Goal: Book appointment/travel/reservation

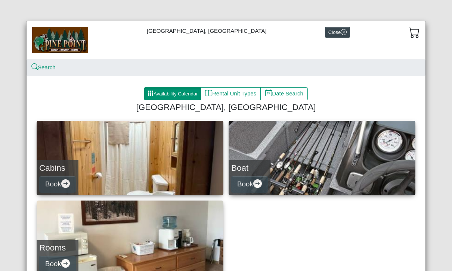
click at [61, 183] on button "Book" at bounding box center [57, 184] width 37 height 17
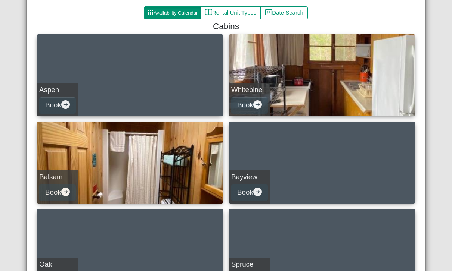
scroll to position [97, 0]
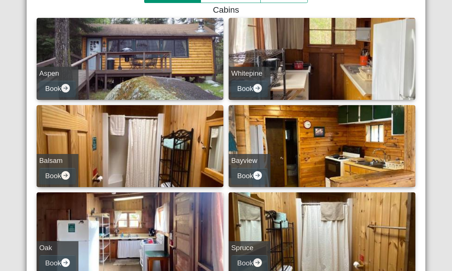
click at [58, 90] on button "Book" at bounding box center [57, 89] width 37 height 17
select select "*"
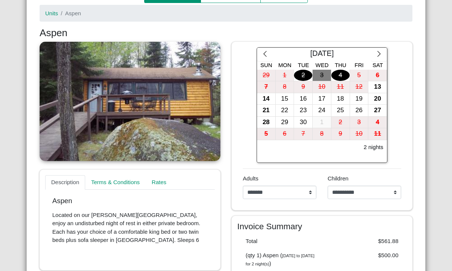
click at [262, 94] on div "14" at bounding box center [266, 99] width 18 height 12
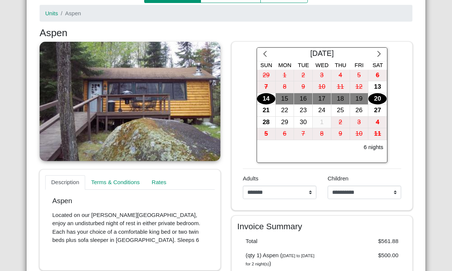
click at [377, 93] on div "20" at bounding box center [377, 99] width 18 height 12
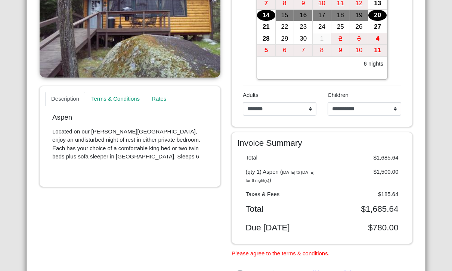
scroll to position [181, 0]
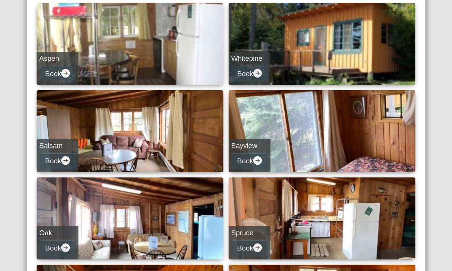
scroll to position [124, 0]
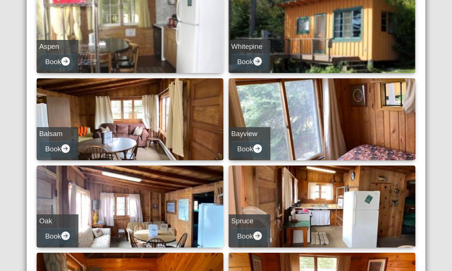
click at [250, 64] on button "Book" at bounding box center [249, 62] width 37 height 17
select select "*"
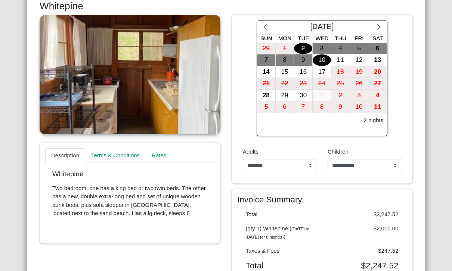
click at [320, 68] on div "17" at bounding box center [321, 72] width 18 height 12
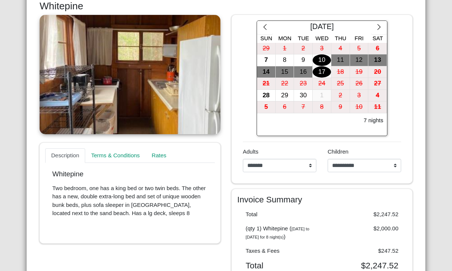
click at [317, 55] on div "10" at bounding box center [321, 61] width 18 height 12
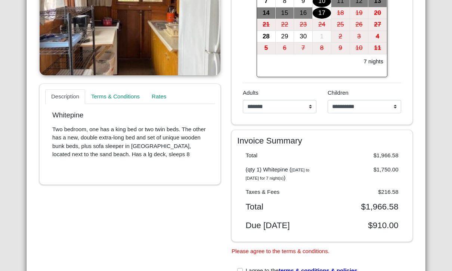
scroll to position [189, 0]
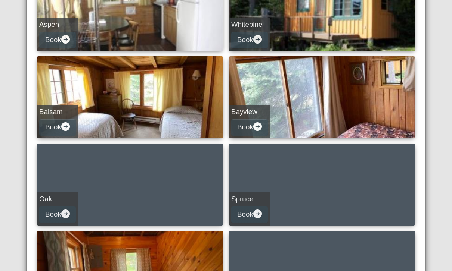
scroll to position [152, 0]
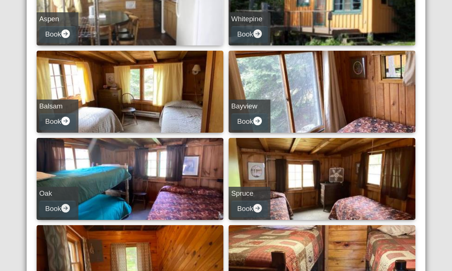
click at [57, 123] on button "Book" at bounding box center [57, 121] width 37 height 17
select select "*"
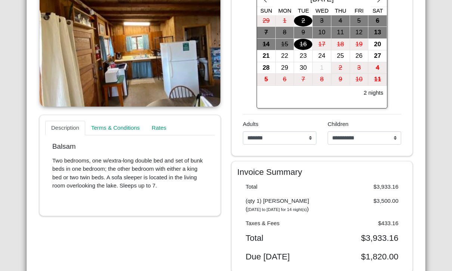
click at [264, 50] on div "21" at bounding box center [266, 56] width 18 height 12
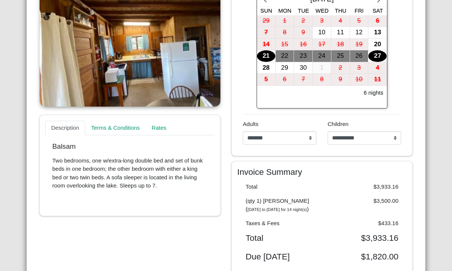
click at [377, 52] on div "27" at bounding box center [377, 56] width 18 height 12
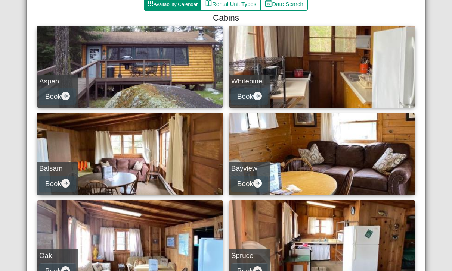
scroll to position [90, 0]
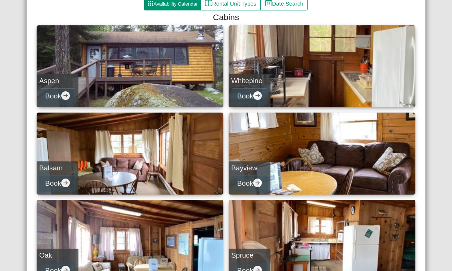
click at [249, 183] on button "Book" at bounding box center [249, 183] width 37 height 17
select select "*"
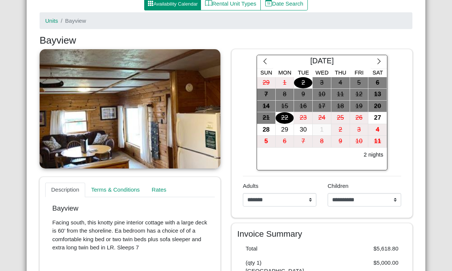
click at [382, 64] on icon "chevron right" at bounding box center [378, 61] width 7 height 7
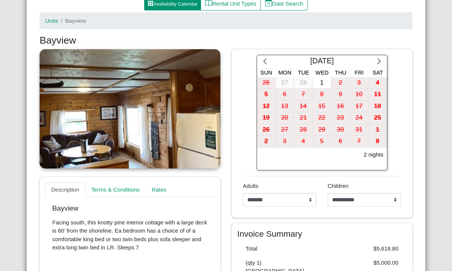
click at [264, 60] on icon "chevron left" at bounding box center [265, 62] width 3 height 6
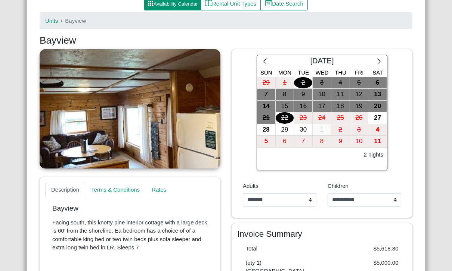
click at [378, 114] on div "27" at bounding box center [377, 118] width 18 height 12
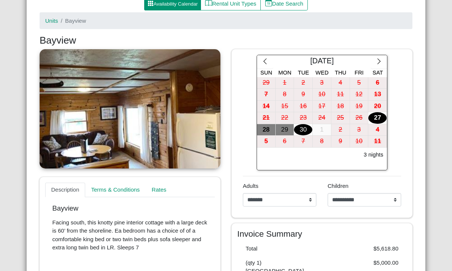
click at [304, 127] on div "30" at bounding box center [303, 130] width 18 height 12
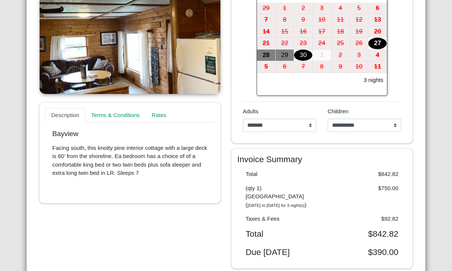
scroll to position [164, 0]
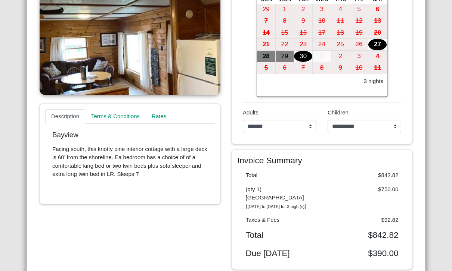
click at [325, 56] on div "1" at bounding box center [321, 57] width 18 height 12
click at [374, 41] on div "27" at bounding box center [377, 45] width 18 height 12
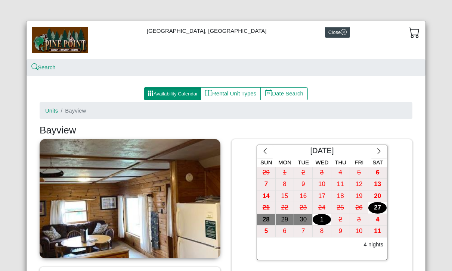
scroll to position [0, 0]
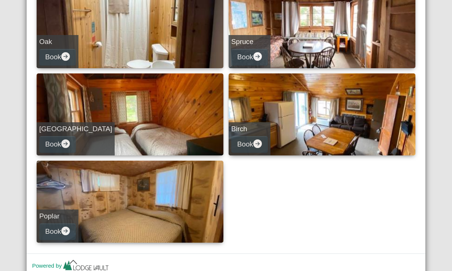
click at [59, 64] on button "Book" at bounding box center [57, 57] width 37 height 17
select select "*"
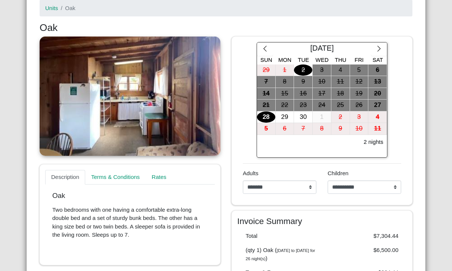
scroll to position [106, 0]
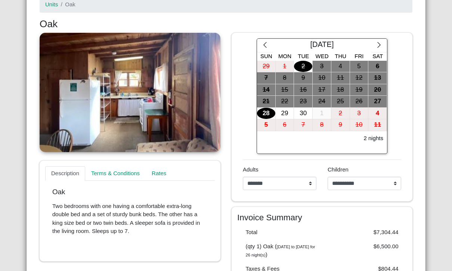
click at [324, 110] on div "1" at bounding box center [321, 114] width 18 height 12
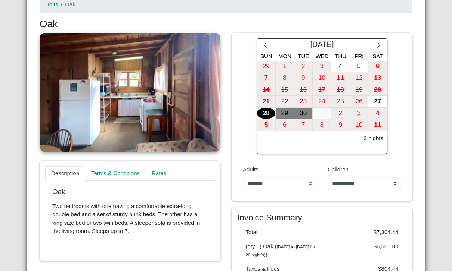
click at [270, 112] on div "28" at bounding box center [266, 114] width 18 height 12
click at [359, 97] on div "26" at bounding box center [359, 102] width 18 height 12
click at [337, 96] on div "25" at bounding box center [340, 102] width 18 height 12
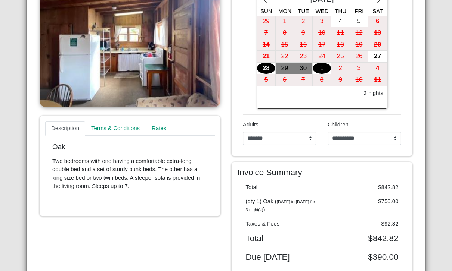
scroll to position [146, 0]
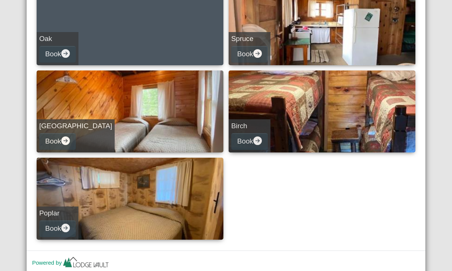
scroll to position [310, 0]
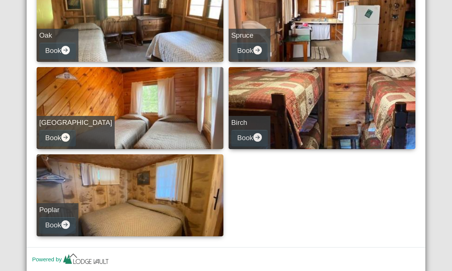
click at [244, 52] on button "Book" at bounding box center [249, 51] width 37 height 17
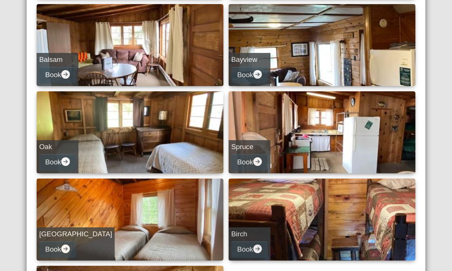
select select "*"
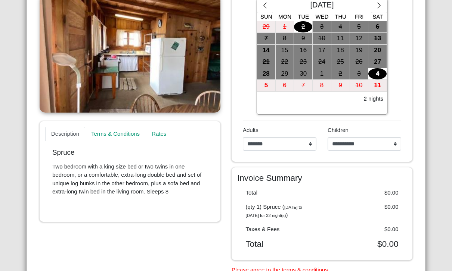
scroll to position [145, 0]
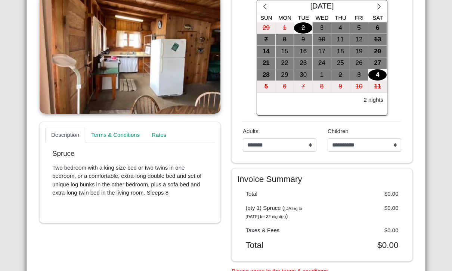
click at [382, 71] on div "4" at bounding box center [377, 75] width 18 height 12
click at [375, 13] on button "button" at bounding box center [379, 6] width 16 height 13
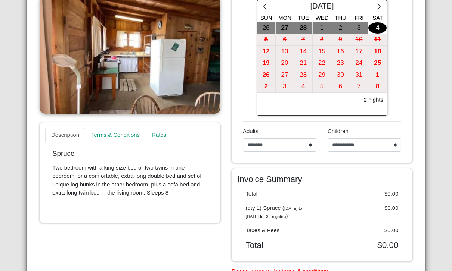
click at [264, 6] on icon "chevron left" at bounding box center [264, 6] width 7 height 7
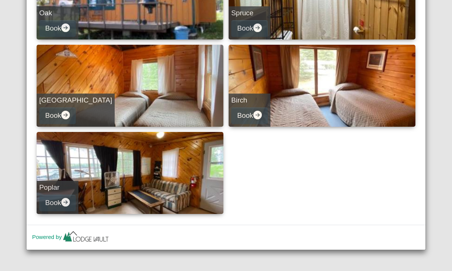
scroll to position [329, 0]
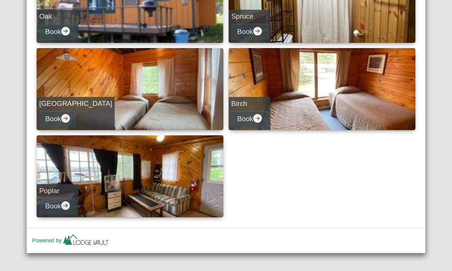
click at [55, 116] on button "Book" at bounding box center [57, 119] width 37 height 17
select select "*"
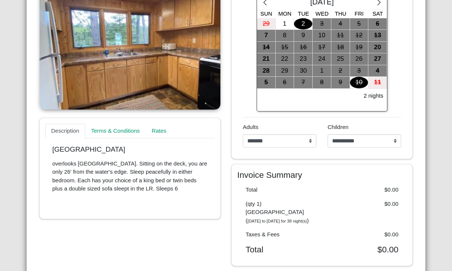
scroll to position [131, 0]
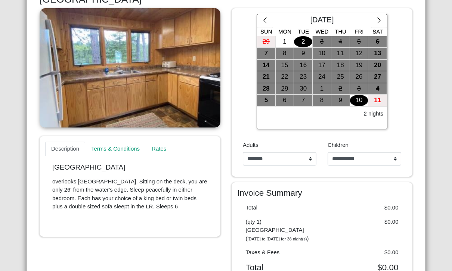
click at [316, 85] on div "1" at bounding box center [321, 89] width 18 height 12
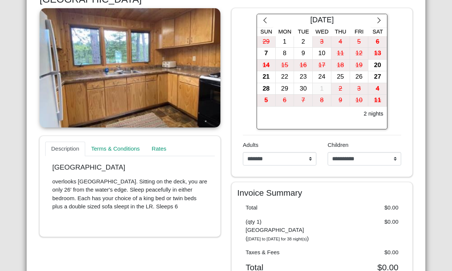
click at [268, 74] on div "21" at bounding box center [266, 77] width 18 height 12
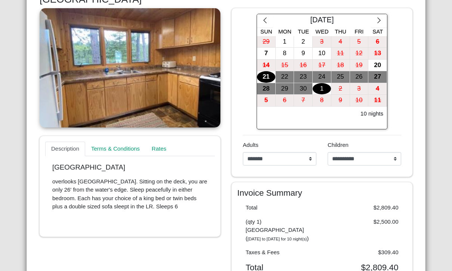
click at [386, 78] on div "27" at bounding box center [377, 77] width 18 height 12
click at [268, 71] on div "21" at bounding box center [266, 77] width 18 height 12
click at [308, 75] on div "23" at bounding box center [303, 77] width 18 height 12
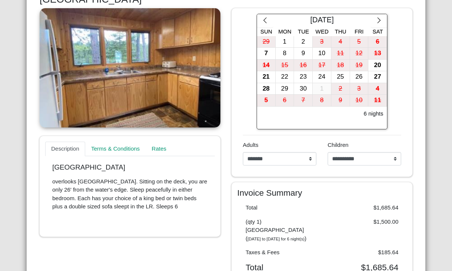
click at [268, 75] on div "21" at bounding box center [266, 77] width 18 height 12
click at [312, 71] on div "23" at bounding box center [303, 77] width 18 height 12
click at [324, 71] on div "24" at bounding box center [321, 77] width 18 height 12
click at [261, 72] on div "21" at bounding box center [266, 77] width 18 height 12
click at [323, 74] on div "24" at bounding box center [321, 77] width 18 height 12
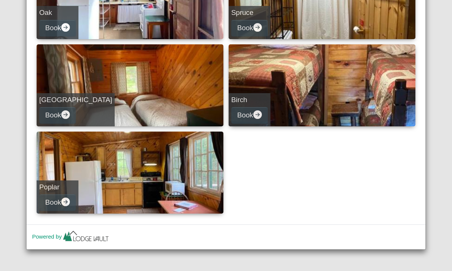
scroll to position [333, 0]
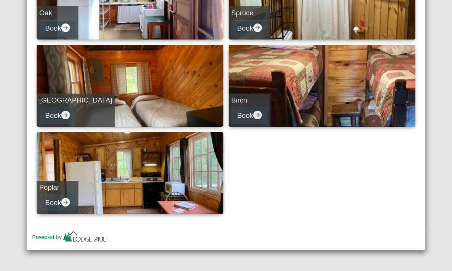
click at [246, 115] on button "Book" at bounding box center [249, 116] width 37 height 17
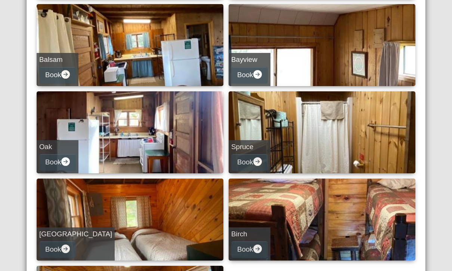
select select "*"
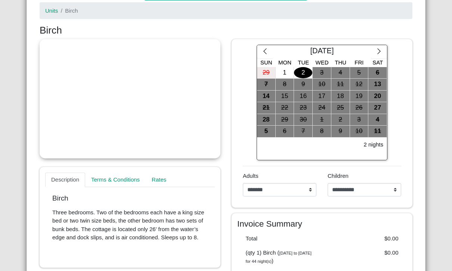
scroll to position [100, 0]
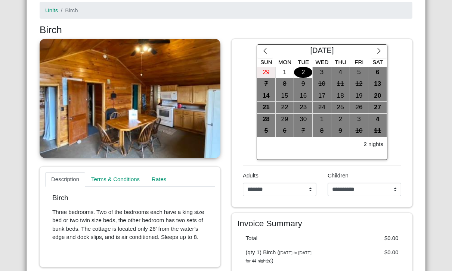
click at [269, 97] on div "14" at bounding box center [266, 96] width 18 height 12
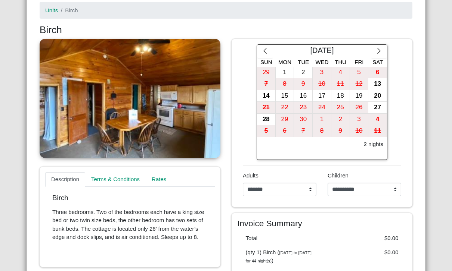
click at [378, 95] on div "20" at bounding box center [377, 96] width 18 height 12
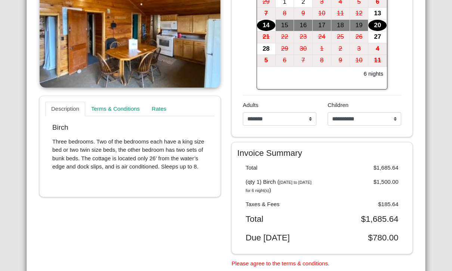
scroll to position [171, 0]
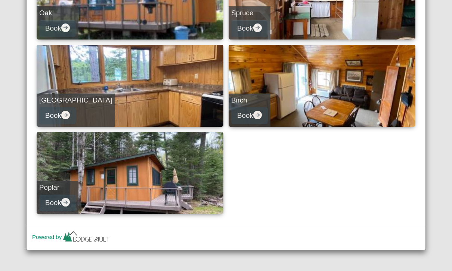
click at [58, 203] on button "Book" at bounding box center [57, 203] width 37 height 17
select select "*"
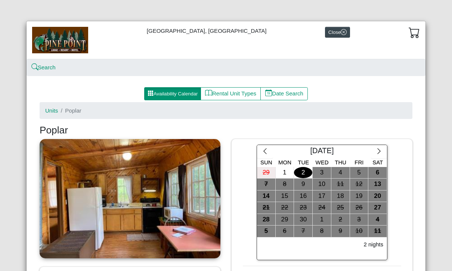
scroll to position [9, 0]
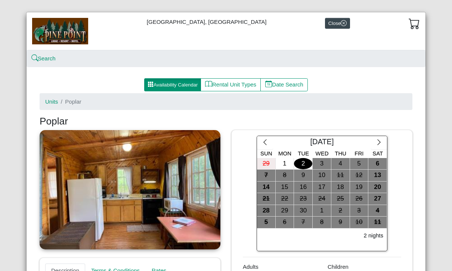
click at [272, 190] on div "14" at bounding box center [266, 188] width 18 height 12
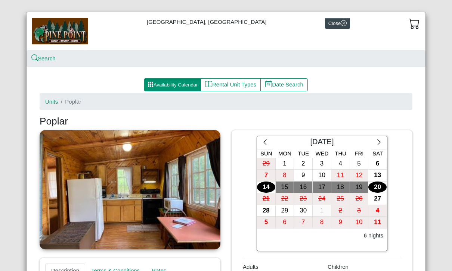
click at [379, 186] on div "20" at bounding box center [377, 188] width 18 height 12
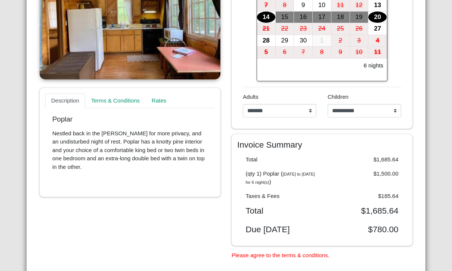
scroll to position [179, 0]
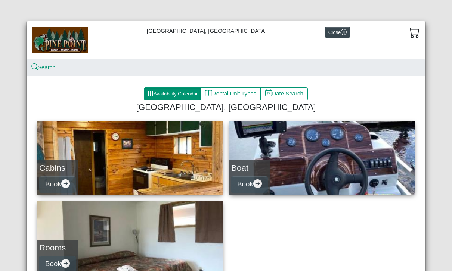
click at [246, 189] on button "Book" at bounding box center [249, 184] width 37 height 17
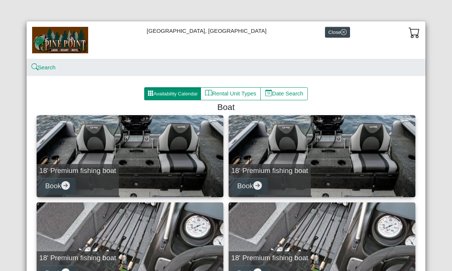
click at [69, 183] on icon "arrow right circle fill" at bounding box center [65, 185] width 9 height 9
select select "*"
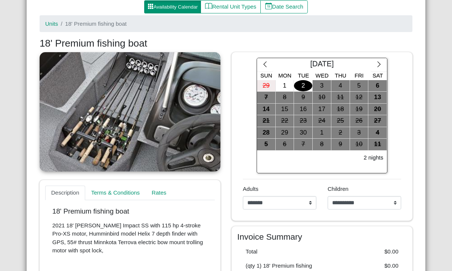
scroll to position [76, 0]
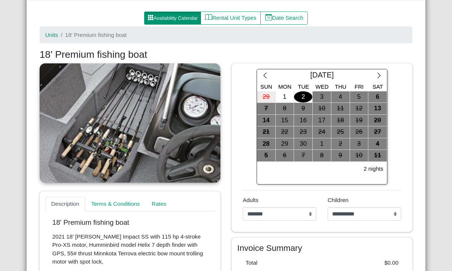
click at [267, 139] on div "28" at bounding box center [266, 145] width 18 height 12
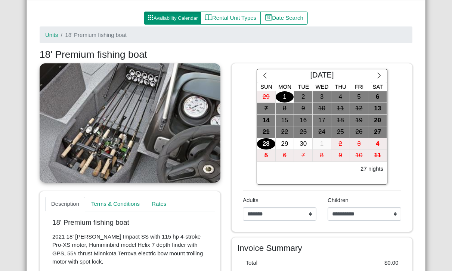
click at [284, 96] on div "1" at bounding box center [285, 97] width 18 height 12
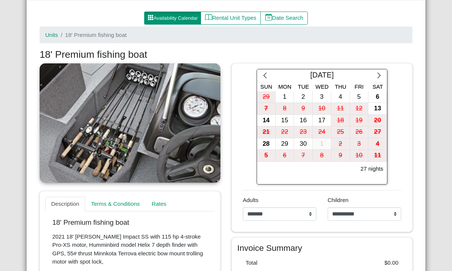
click at [379, 95] on div "6" at bounding box center [377, 97] width 18 height 12
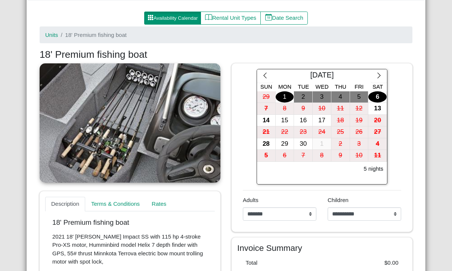
click at [286, 101] on div "1" at bounding box center [285, 97] width 18 height 12
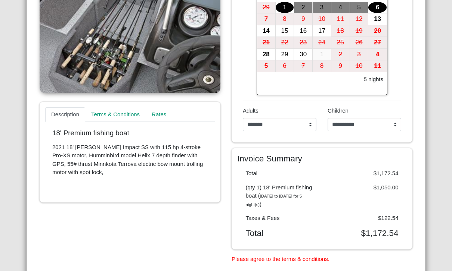
scroll to position [166, 0]
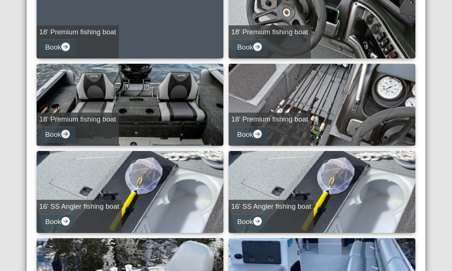
scroll to position [246, 0]
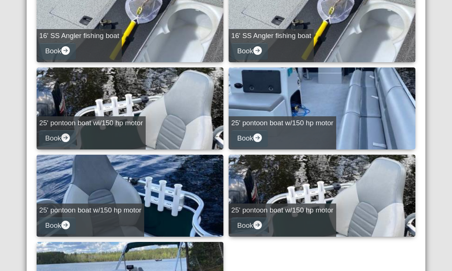
click at [53, 55] on button "Book" at bounding box center [57, 51] width 37 height 17
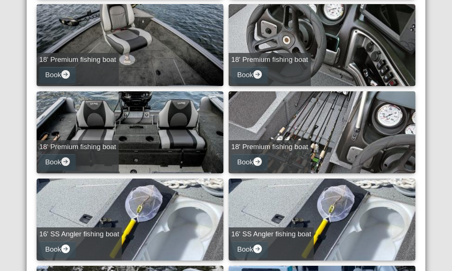
select select "*"
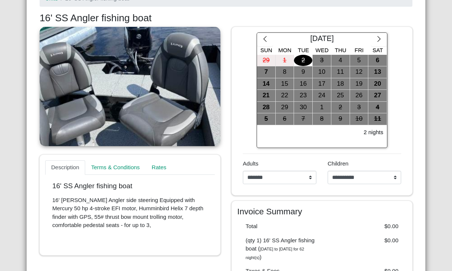
scroll to position [103, 0]
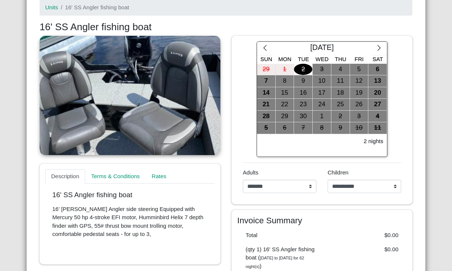
click at [267, 83] on div "7" at bounding box center [266, 81] width 18 height 12
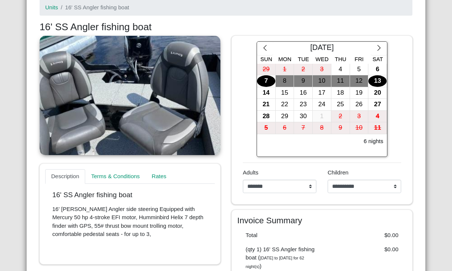
click at [376, 80] on div "13" at bounding box center [377, 81] width 18 height 12
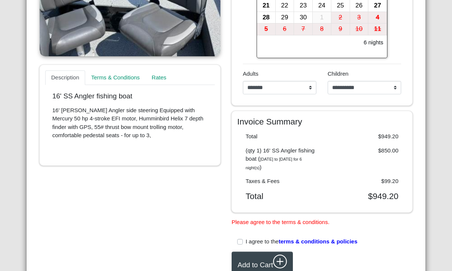
scroll to position [204, 0]
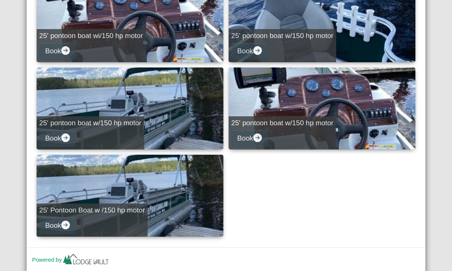
click at [56, 50] on button "Book" at bounding box center [57, 51] width 37 height 17
select select "*"
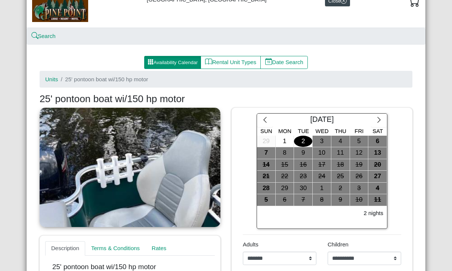
scroll to position [21, 0]
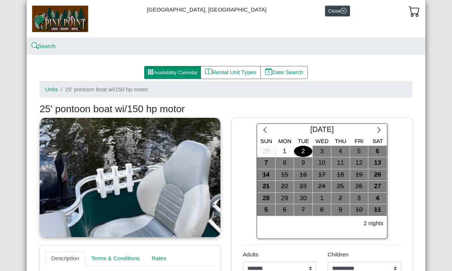
click at [273, 159] on div "7" at bounding box center [266, 164] width 18 height 12
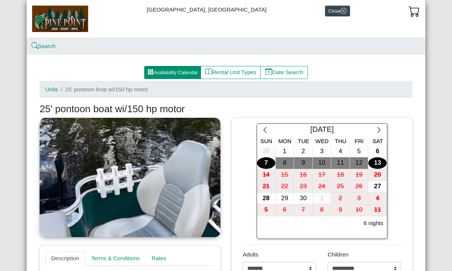
click at [374, 161] on div "13" at bounding box center [377, 164] width 18 height 12
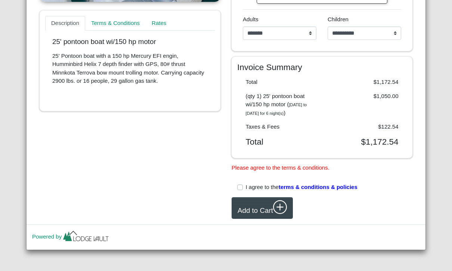
scroll to position [262, 0]
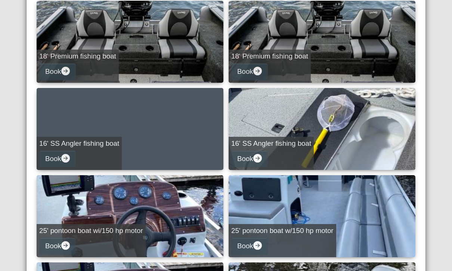
scroll to position [257, 0]
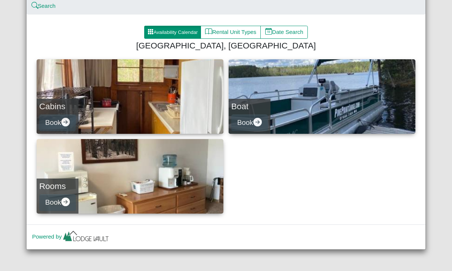
scroll to position [61, 0]
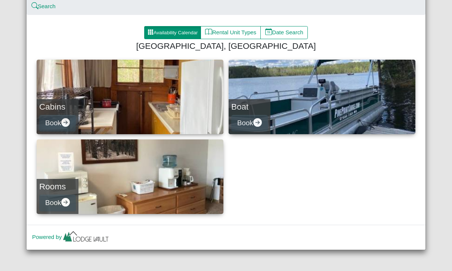
click at [60, 202] on button "Book" at bounding box center [57, 203] width 37 height 17
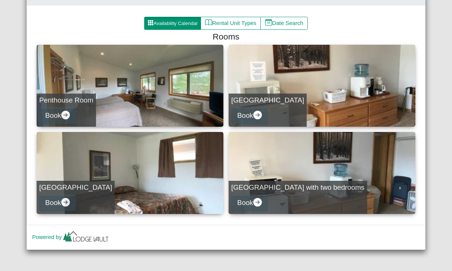
scroll to position [71, 0]
click at [245, 198] on button "Book" at bounding box center [249, 203] width 37 height 17
select select "*"
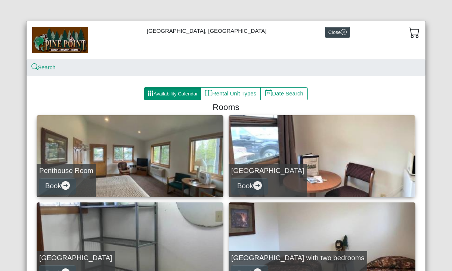
click at [119, 166] on link "Penthouse Room Book" at bounding box center [130, 156] width 187 height 82
select select "*"
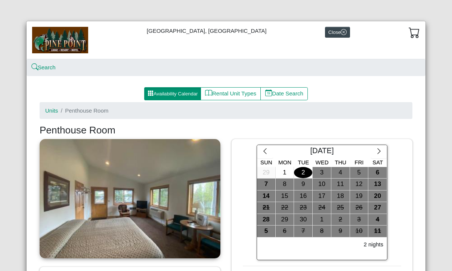
click at [264, 183] on div "7" at bounding box center [266, 185] width 18 height 12
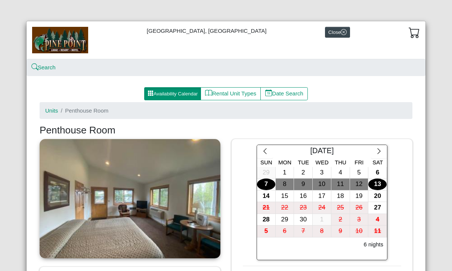
click at [378, 187] on div "13" at bounding box center [377, 185] width 18 height 12
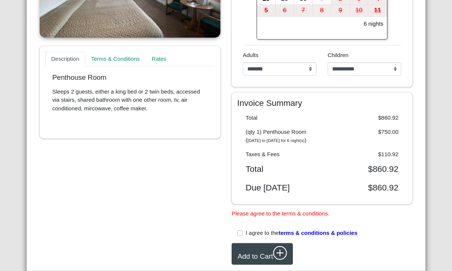
scroll to position [266, 0]
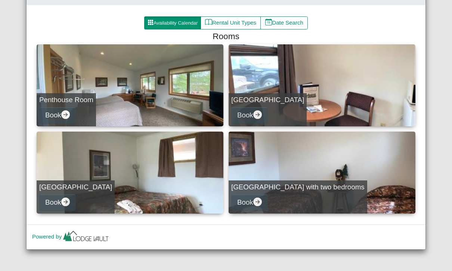
scroll to position [71, 0]
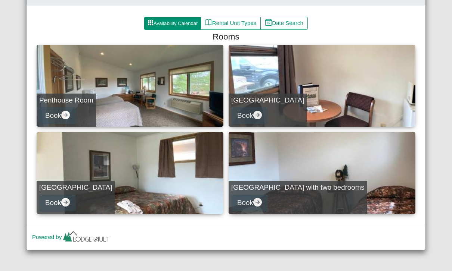
click at [57, 206] on button "Book" at bounding box center [57, 203] width 37 height 17
select select "*"
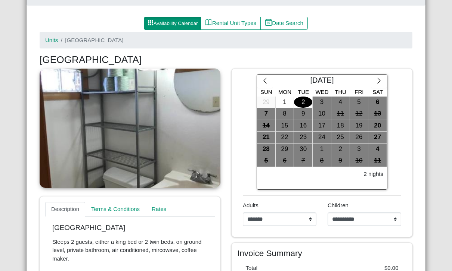
click at [266, 148] on div "28" at bounding box center [266, 150] width 18 height 12
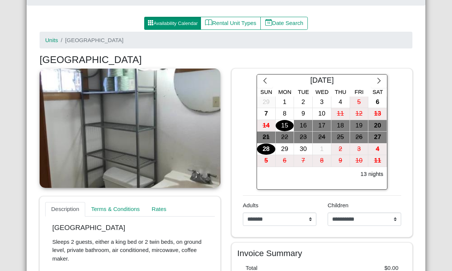
click at [284, 128] on div "15" at bounding box center [285, 126] width 18 height 12
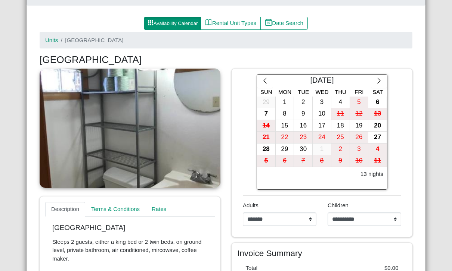
click at [378, 125] on div "20" at bounding box center [377, 126] width 18 height 12
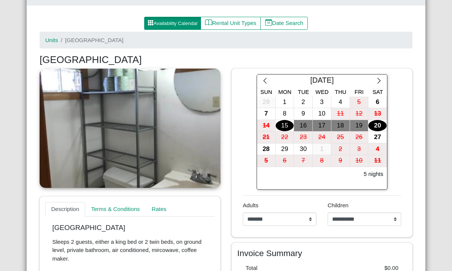
click at [285, 121] on div "15" at bounding box center [285, 126] width 18 height 12
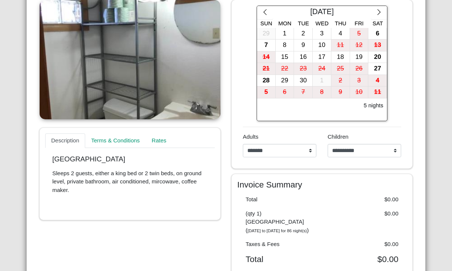
scroll to position [136, 0]
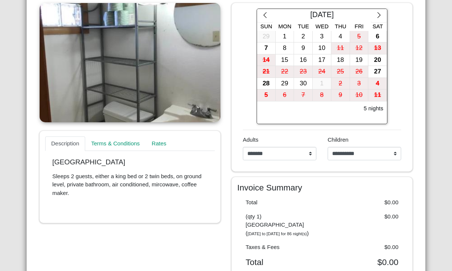
click at [288, 57] on div "15" at bounding box center [285, 61] width 18 height 12
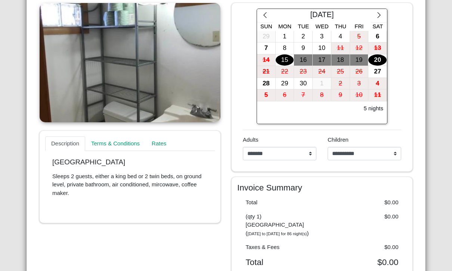
click at [373, 60] on div "20" at bounding box center [377, 61] width 18 height 12
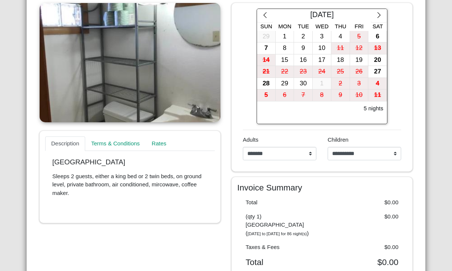
click at [295, 58] on div "16" at bounding box center [303, 61] width 18 height 12
click at [373, 55] on div "20" at bounding box center [377, 61] width 18 height 12
click at [268, 46] on div "7" at bounding box center [266, 49] width 18 height 12
click at [283, 27] on span "Mon" at bounding box center [284, 26] width 13 height 6
click at [285, 31] on div "1" at bounding box center [285, 37] width 18 height 12
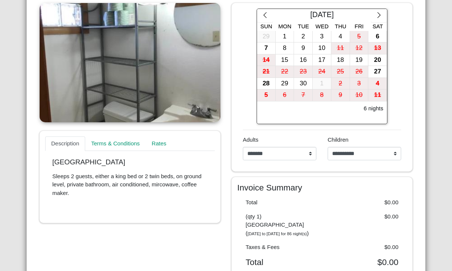
click at [336, 31] on div "4" at bounding box center [340, 37] width 18 height 12
click at [279, 32] on div "1" at bounding box center [285, 37] width 18 height 12
